Goal: Task Accomplishment & Management: Use online tool/utility

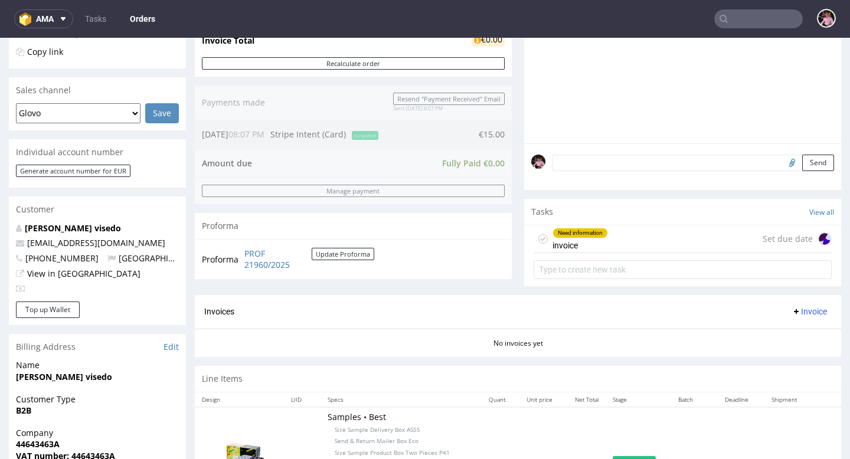
scroll to position [265, 0]
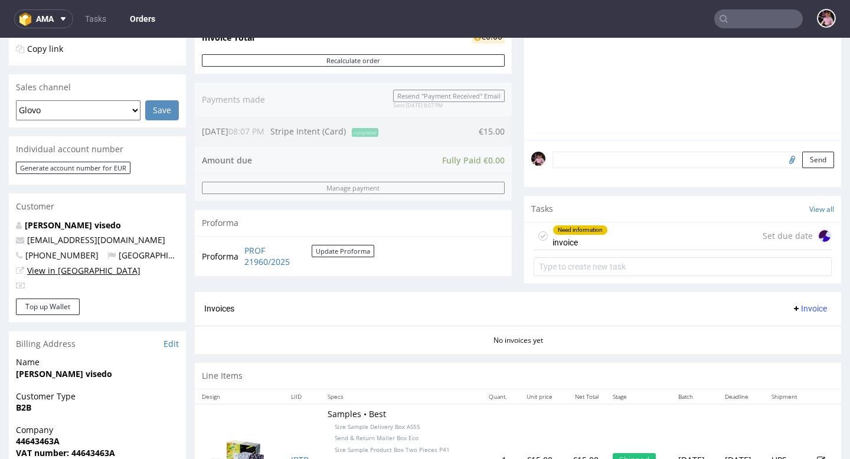
click at [51, 272] on link "View in [GEOGRAPHIC_DATA]" at bounding box center [83, 270] width 113 height 11
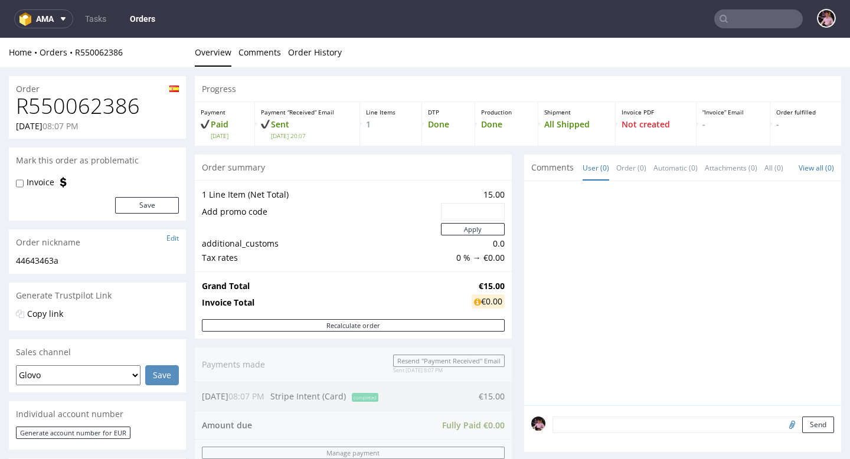
click at [754, 14] on input "text" at bounding box center [758, 18] width 89 height 19
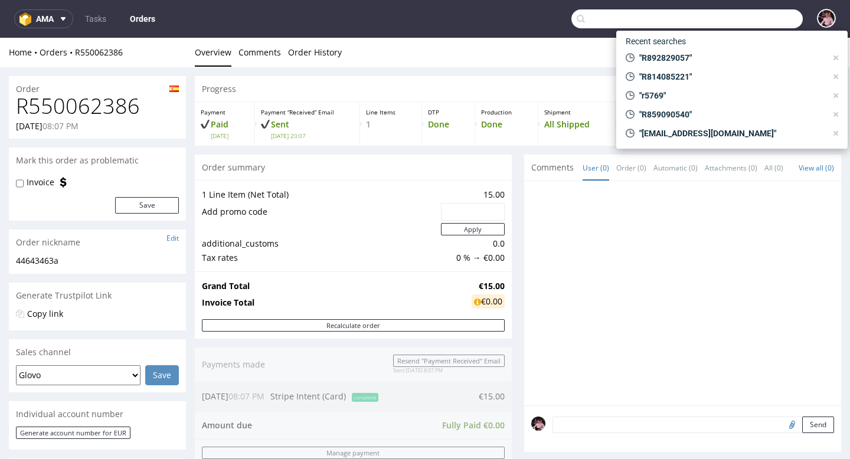
paste input "R428987959"
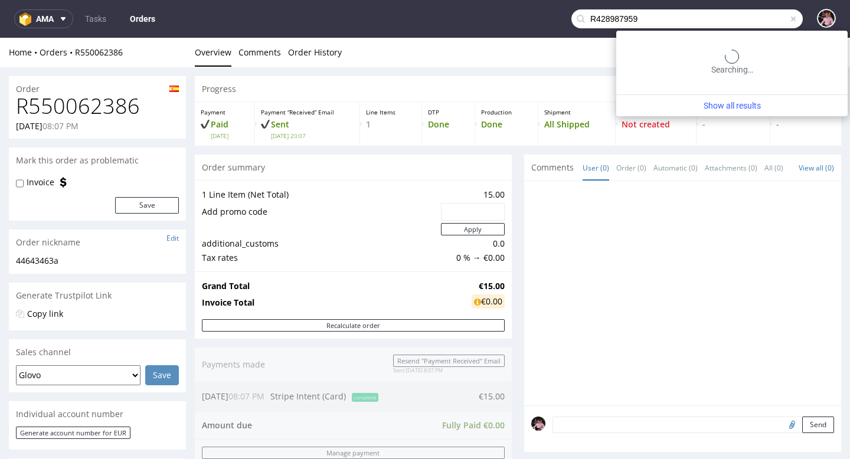
type input "R428987959"
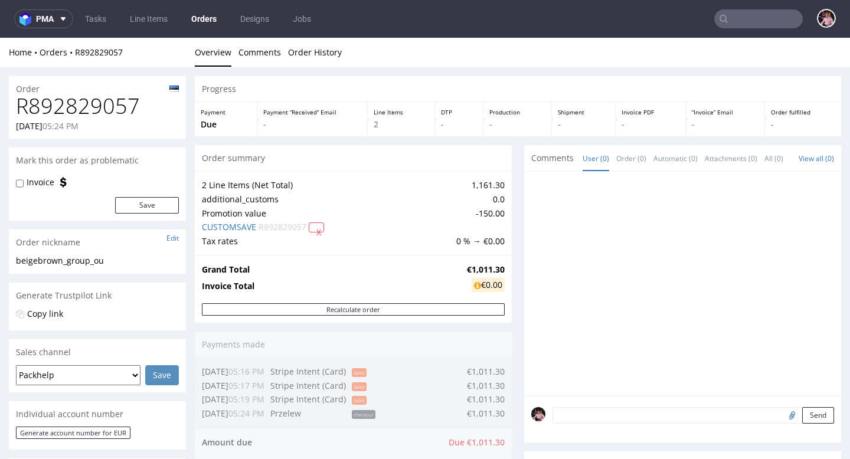
drag, startPoint x: 0, startPoint y: 0, endPoint x: 775, endPoint y: 26, distance: 775.8
click at [775, 26] on input "text" at bounding box center [758, 18] width 89 height 19
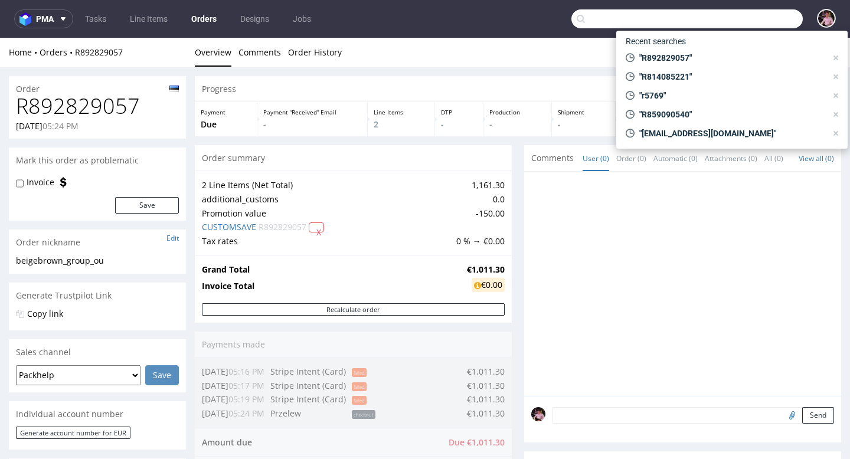
paste input "R547602561"
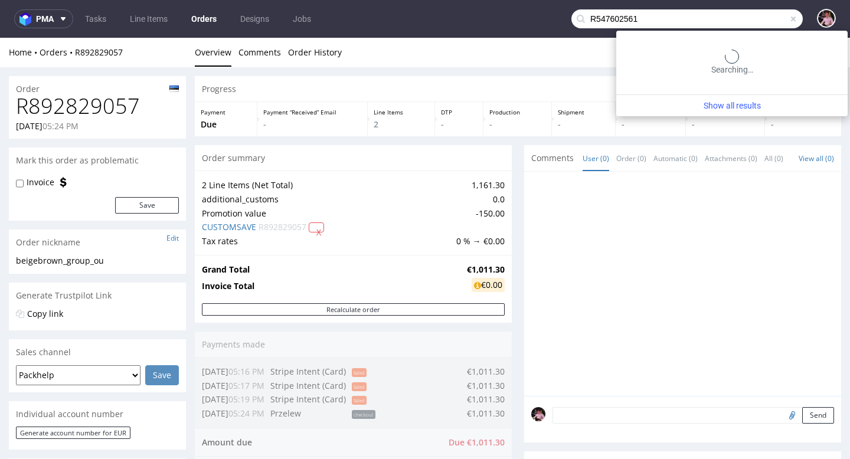
type input "R547602561"
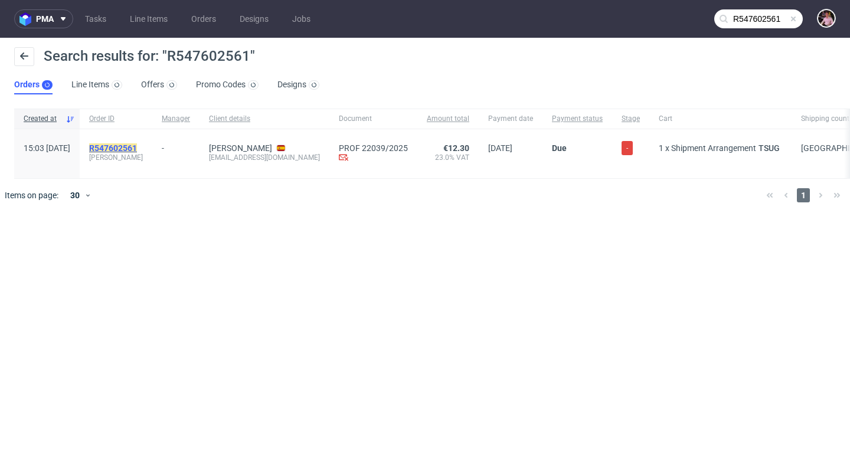
click at [137, 150] on mark "R547602561" at bounding box center [113, 147] width 48 height 9
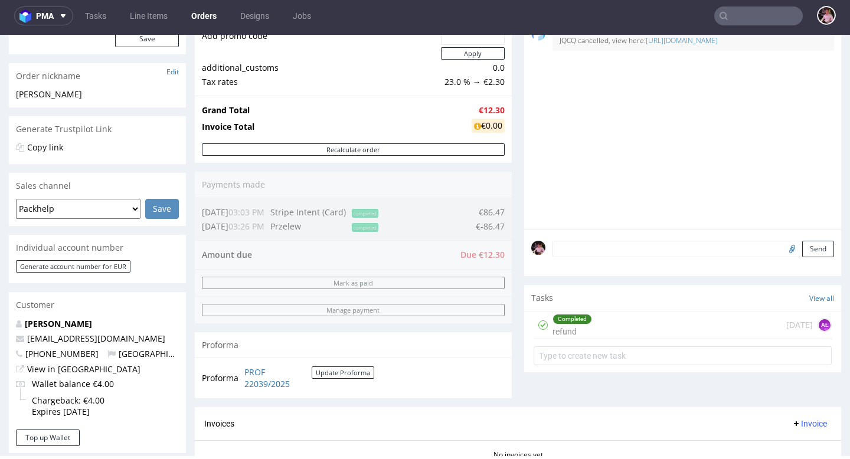
scroll to position [224, 0]
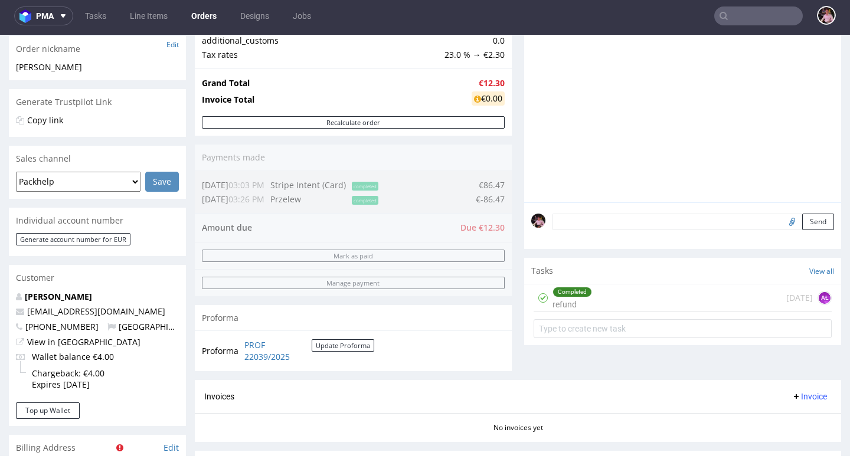
click at [692, 312] on div "Completed refund 1 day ago AŁ" at bounding box center [682, 298] width 298 height 28
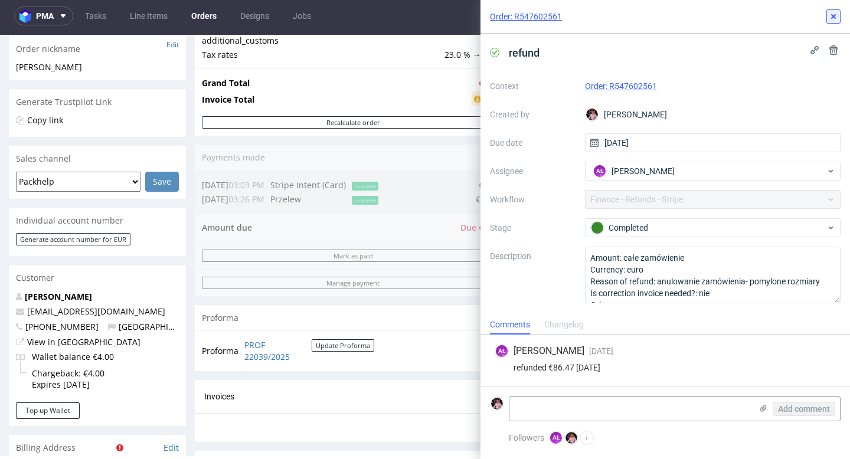
click at [831, 14] on icon at bounding box center [832, 16] width 9 height 9
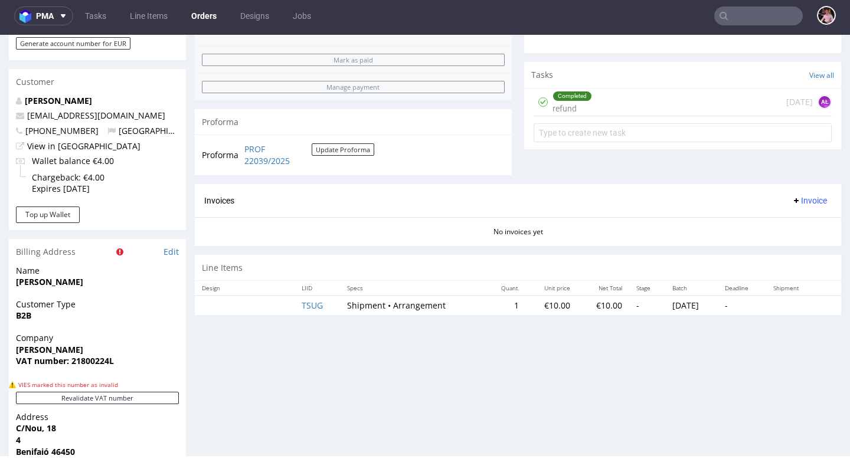
scroll to position [419, 0]
click at [670, 113] on div "Completed refund 1 day ago AŁ" at bounding box center [682, 103] width 298 height 28
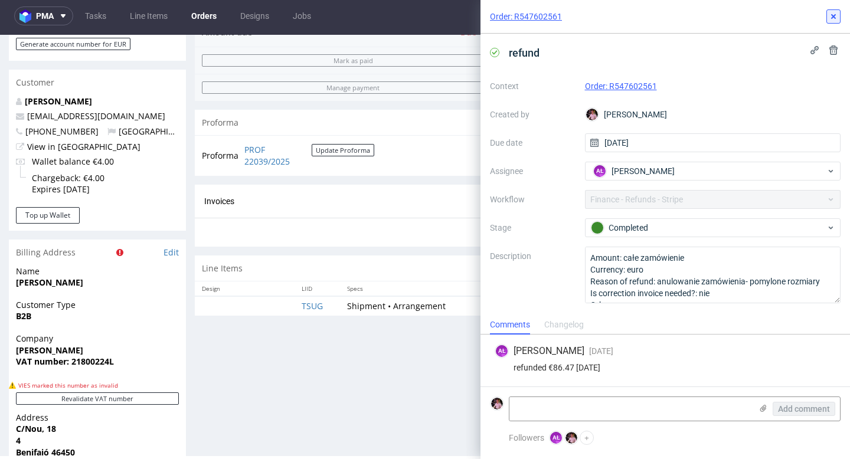
click at [838, 21] on button at bounding box center [833, 16] width 14 height 14
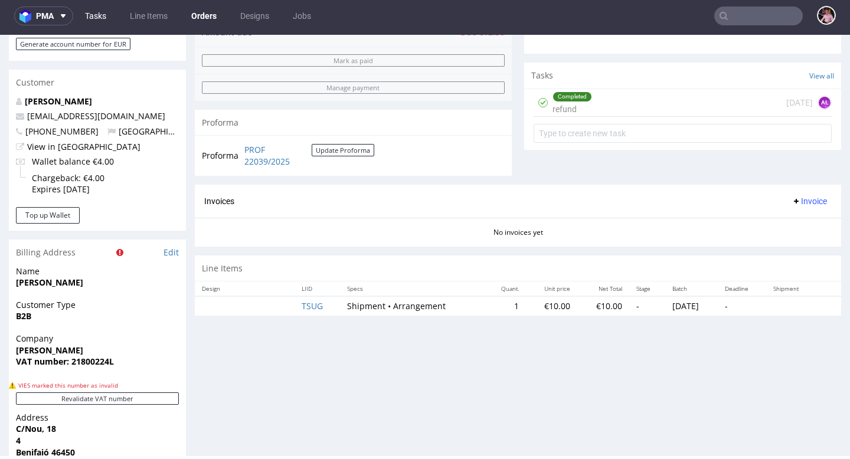
click at [97, 10] on link "Tasks" at bounding box center [95, 15] width 35 height 19
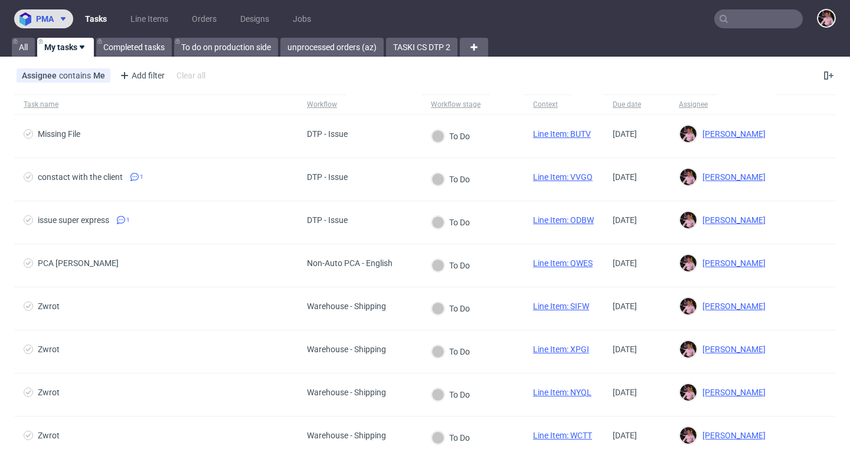
click at [43, 25] on button "pma" at bounding box center [43, 18] width 59 height 19
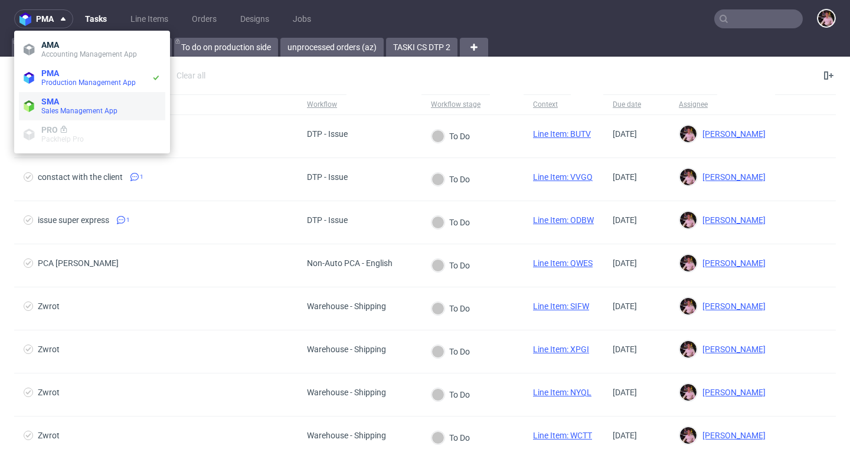
click at [59, 102] on span "SMA" at bounding box center [50, 101] width 18 height 9
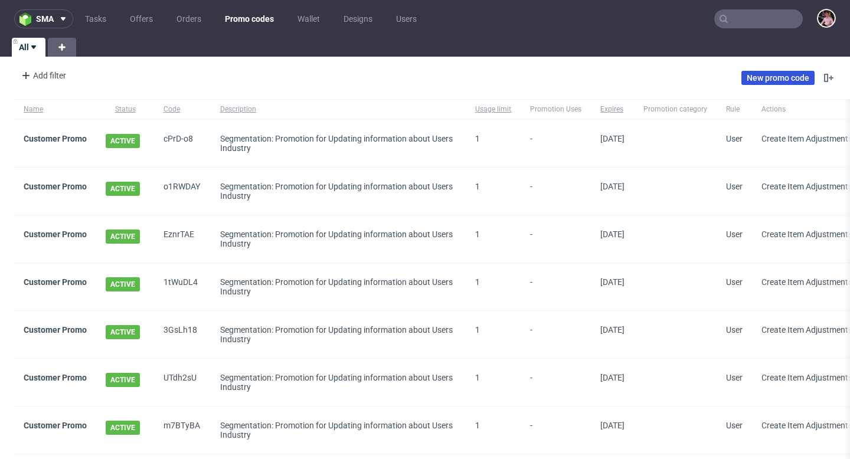
click at [755, 74] on link "New promo code" at bounding box center [777, 78] width 73 height 14
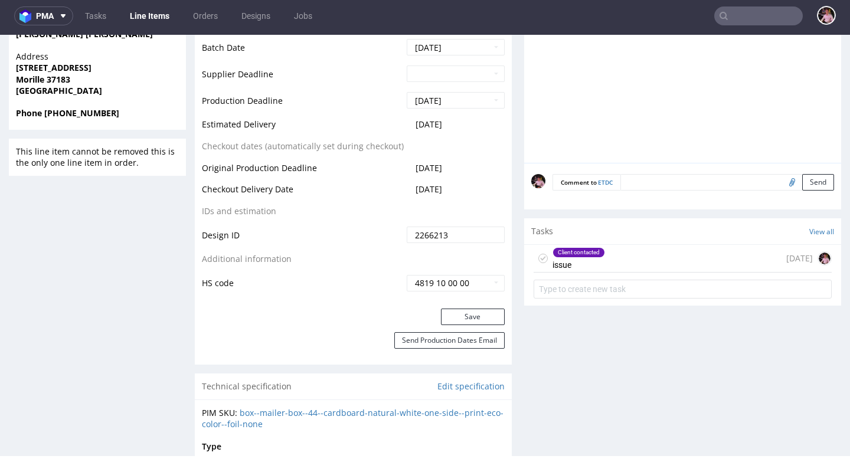
scroll to position [640, 0]
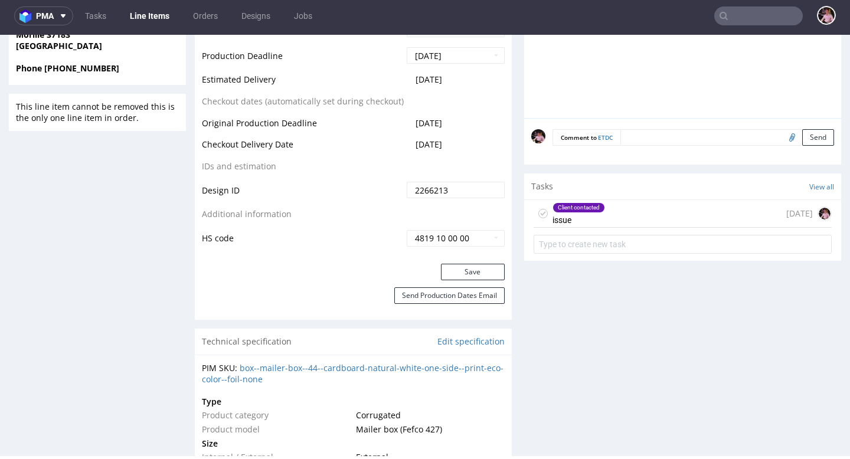
click at [629, 208] on div "Client contacted issue [DATE]" at bounding box center [682, 214] width 298 height 28
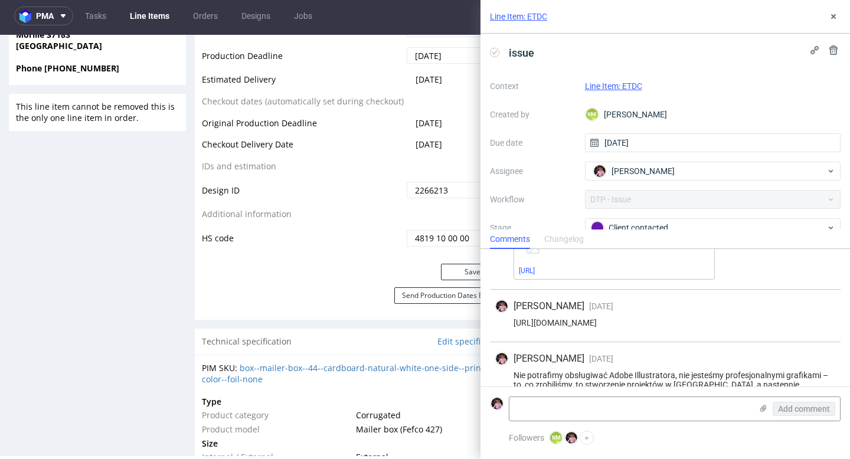
scroll to position [195, 0]
click at [654, 322] on div "[URL][DOMAIN_NAME]" at bounding box center [664, 323] width 341 height 9
copy div "[URL][DOMAIN_NAME]"
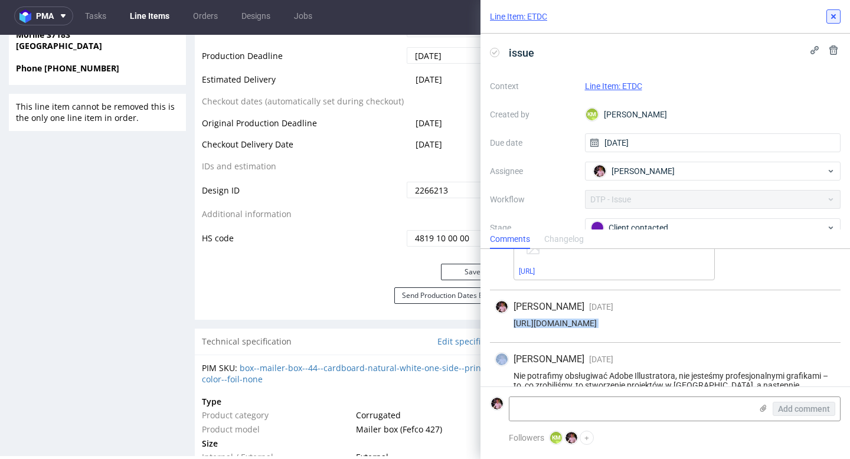
click at [835, 18] on use at bounding box center [833, 16] width 5 height 5
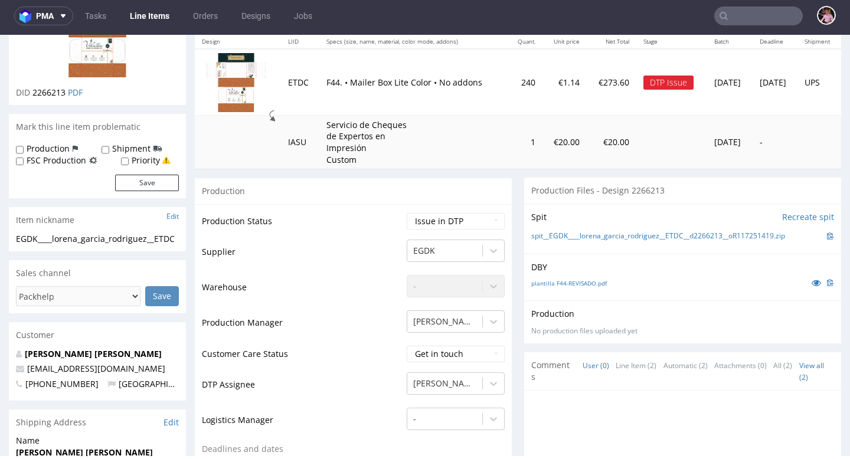
scroll to position [145, 0]
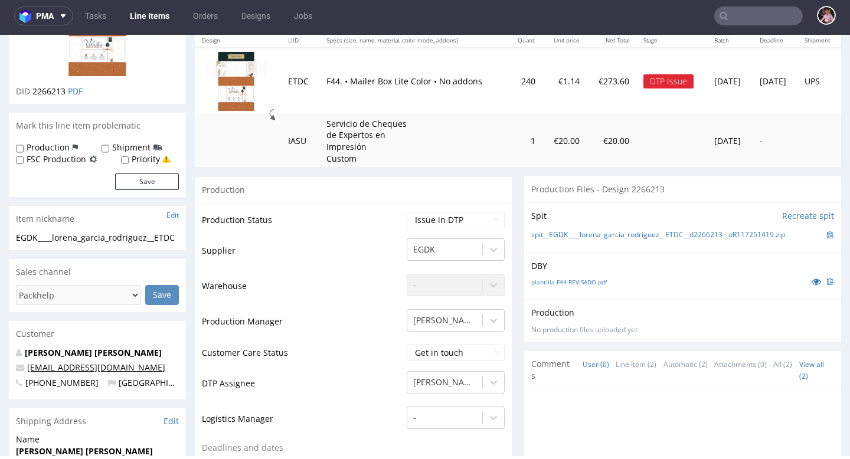
click at [65, 373] on link "[EMAIL_ADDRESS][DOMAIN_NAME]" at bounding box center [96, 367] width 138 height 11
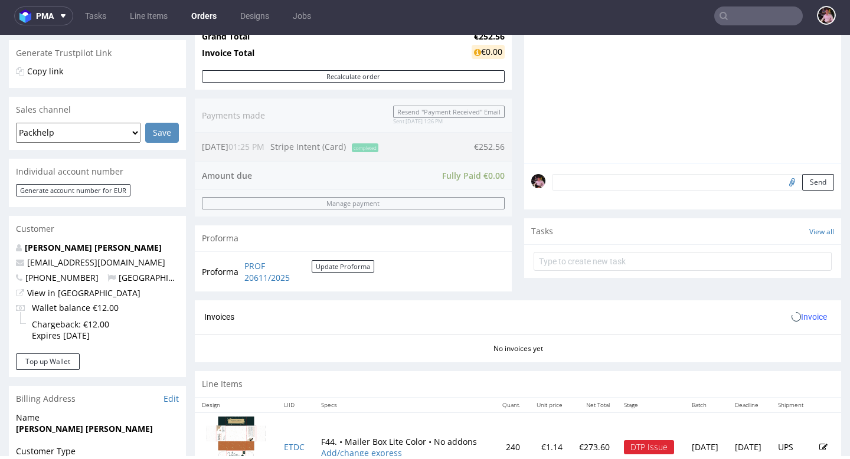
scroll to position [282, 0]
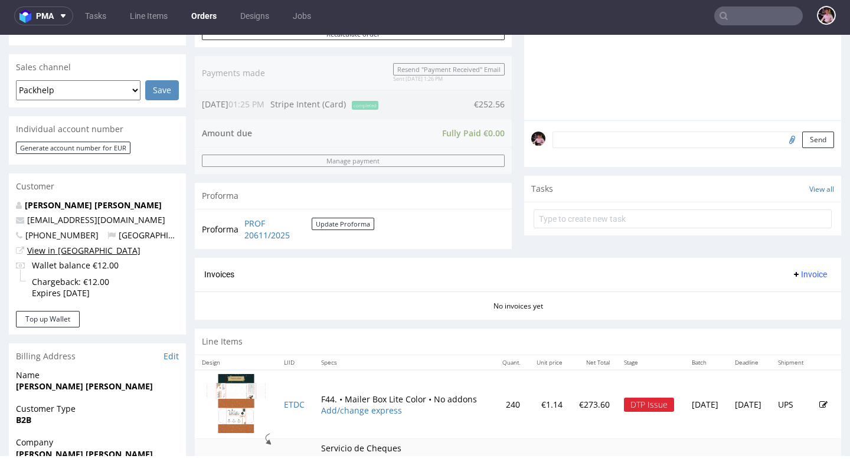
click at [57, 253] on link "View in [GEOGRAPHIC_DATA]" at bounding box center [83, 250] width 113 height 11
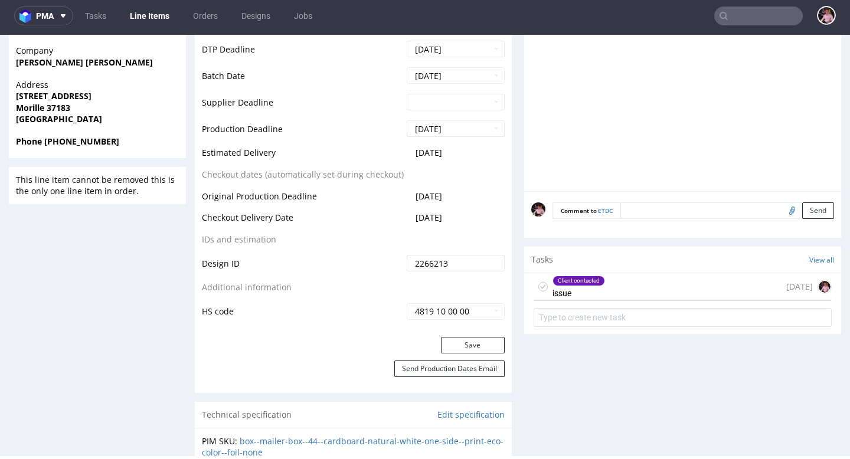
scroll to position [571, 0]
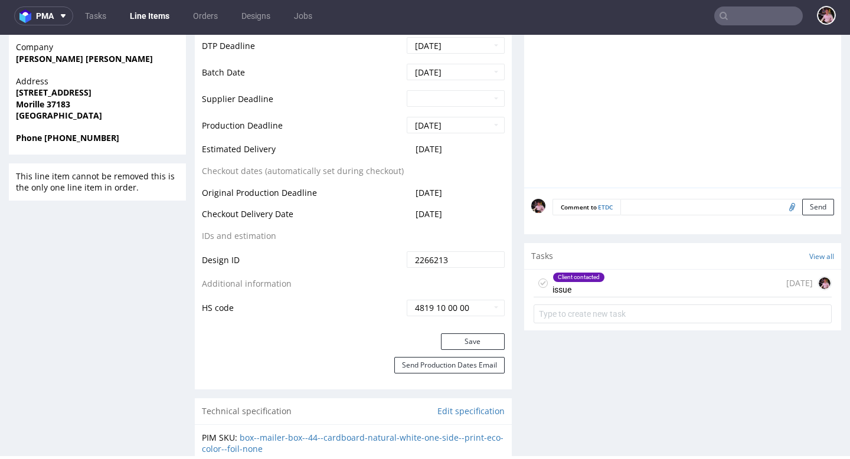
click at [647, 281] on div "Client contacted issue [DATE]" at bounding box center [682, 284] width 298 height 28
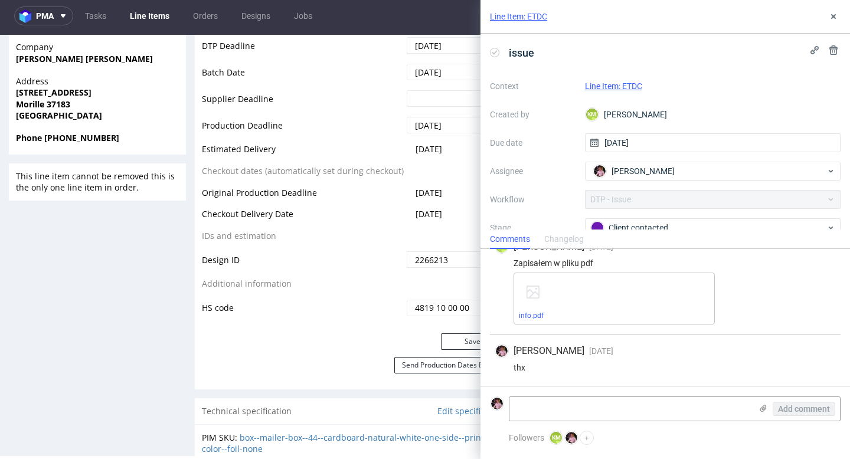
scroll to position [735, 0]
click at [533, 317] on link "info.pdf" at bounding box center [531, 316] width 25 height 8
